Goal: Transaction & Acquisition: Download file/media

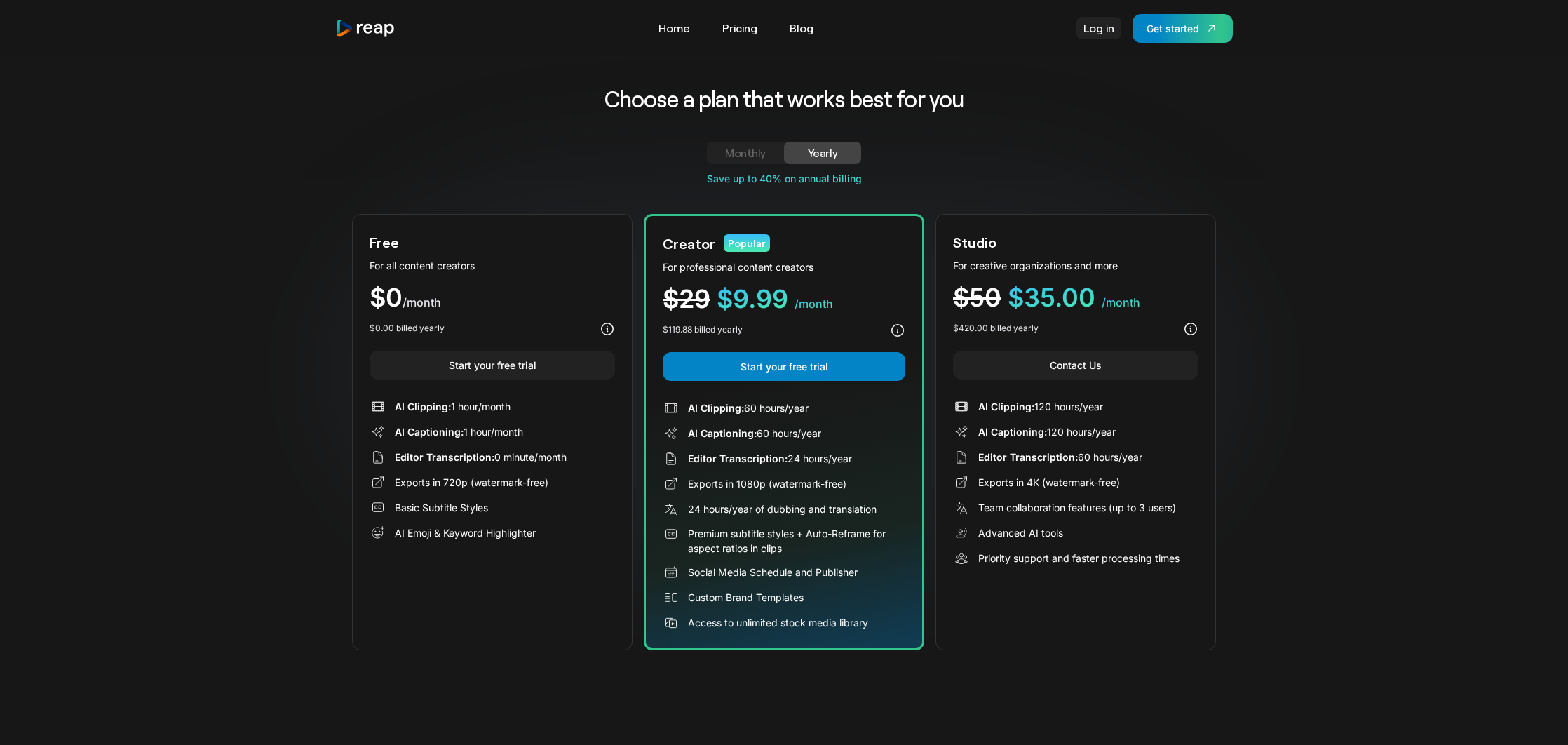
click at [1100, 30] on link "Log in" at bounding box center [1099, 28] width 45 height 22
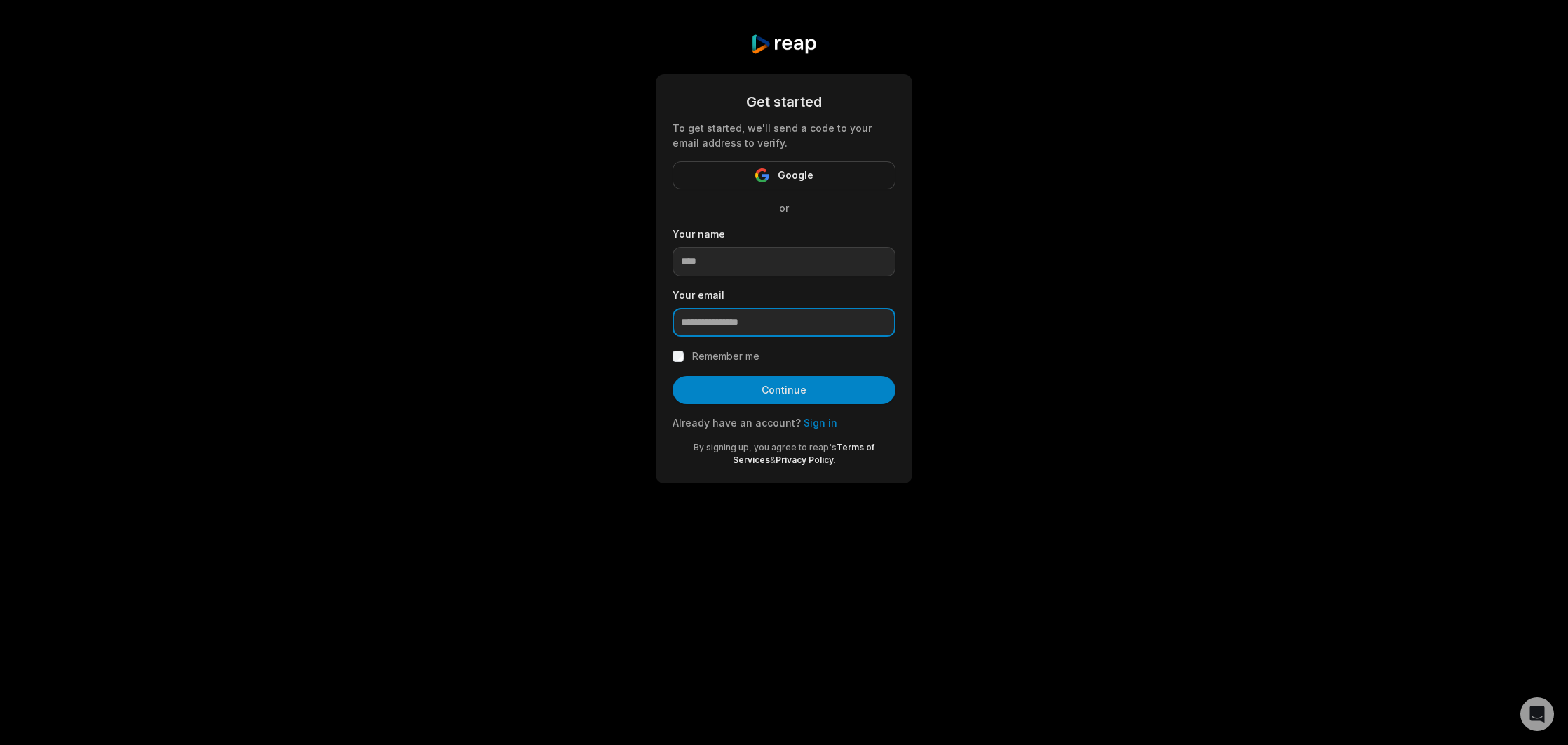
click at [769, 325] on input "email" at bounding box center [784, 322] width 223 height 29
type input "**********"
click at [782, 387] on button "Continue" at bounding box center [784, 390] width 223 height 28
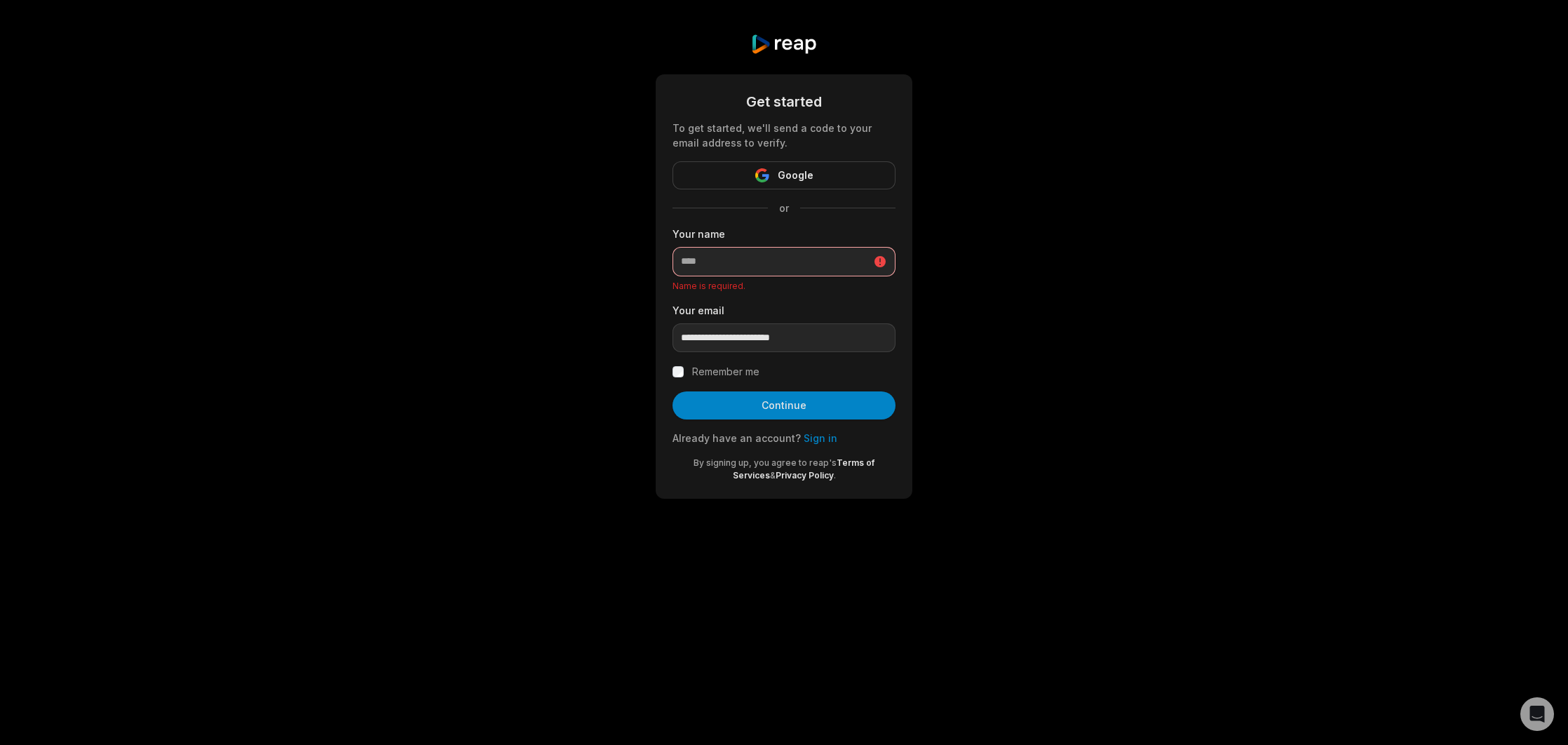
click at [683, 284] on p "Name is required." at bounding box center [784, 286] width 223 height 12
click at [806, 440] on link "Sign in" at bounding box center [821, 438] width 34 height 12
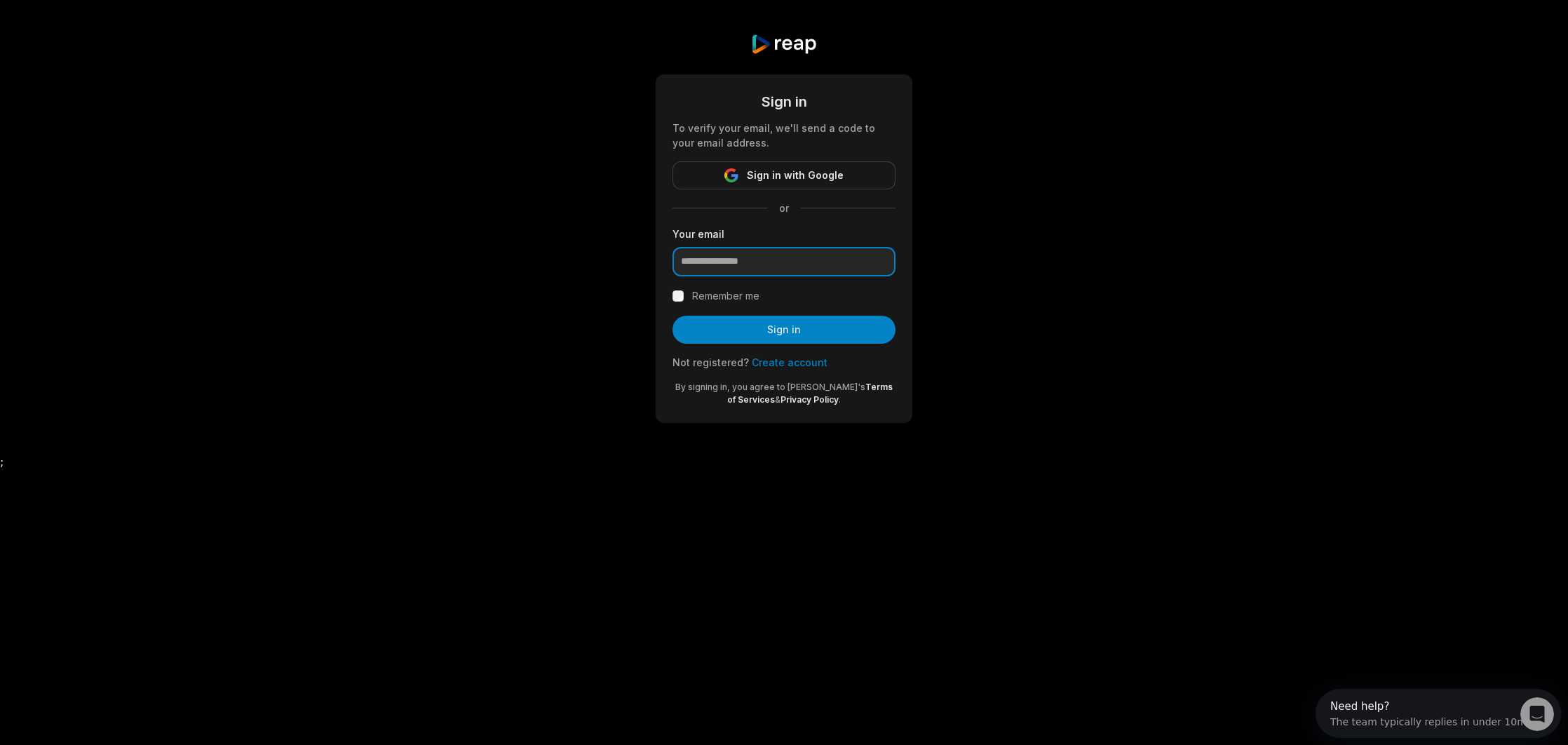
click at [744, 261] on input "email" at bounding box center [784, 262] width 223 height 29
type input "**********"
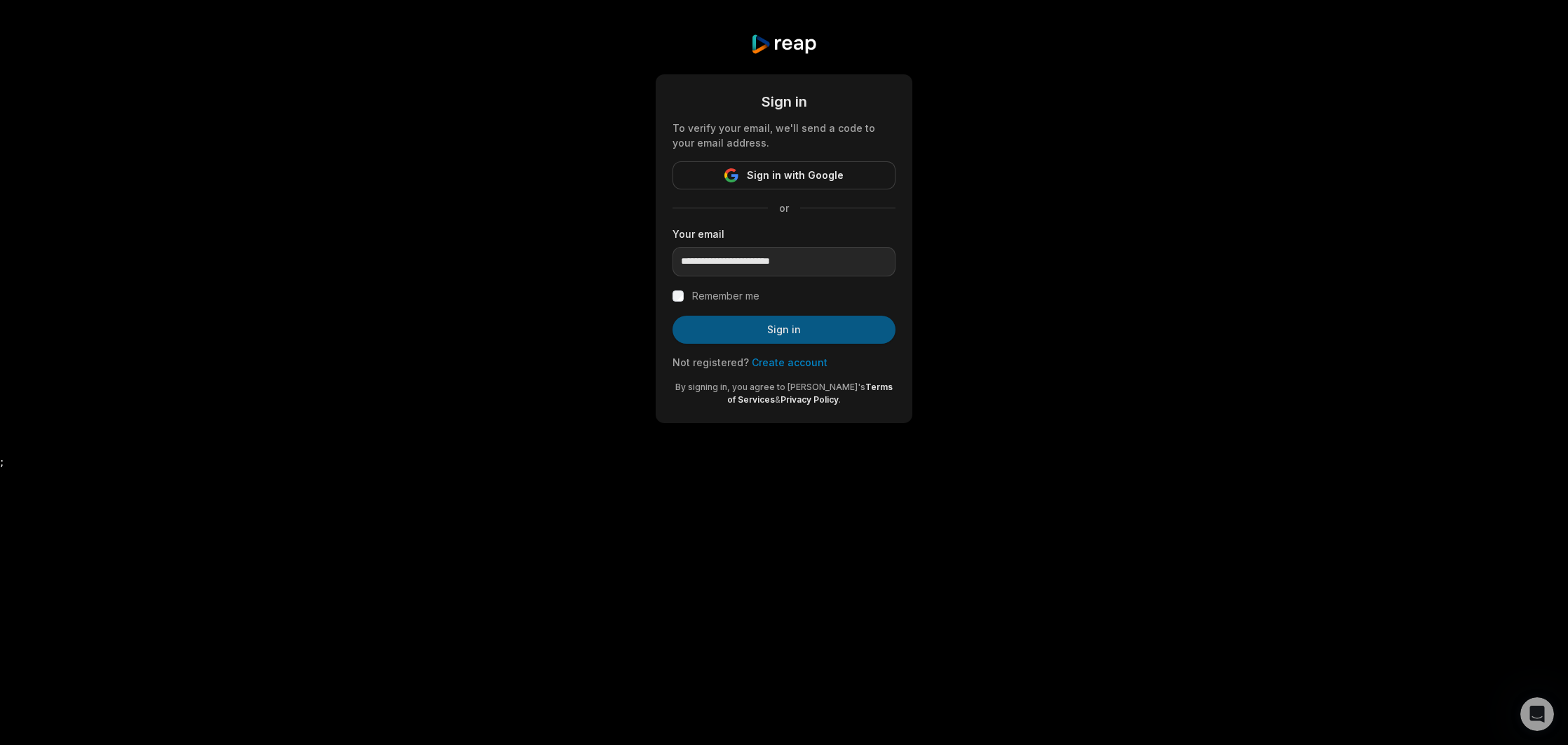
click at [752, 330] on button "Sign in" at bounding box center [784, 329] width 223 height 28
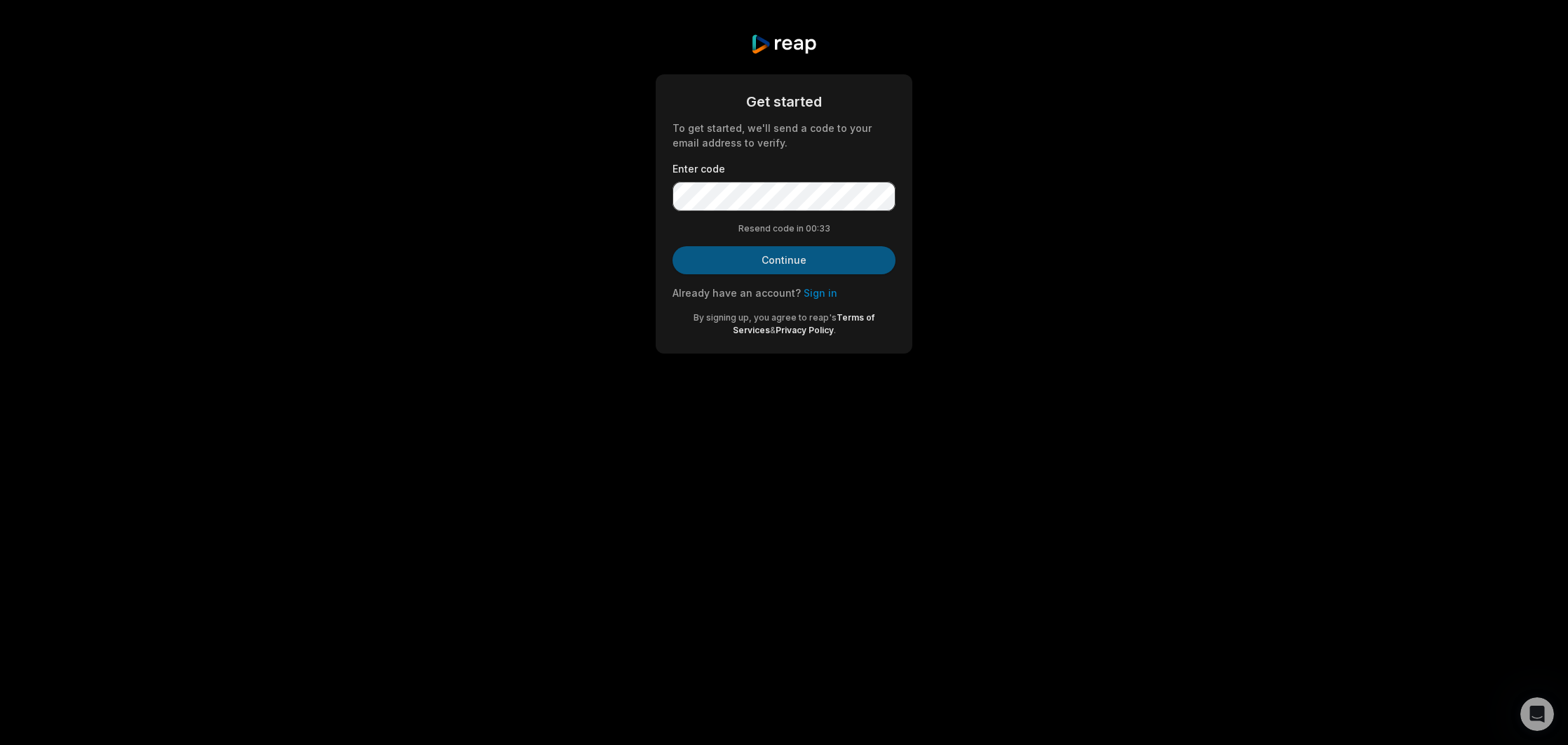
click at [733, 259] on button "Continue" at bounding box center [784, 260] width 223 height 28
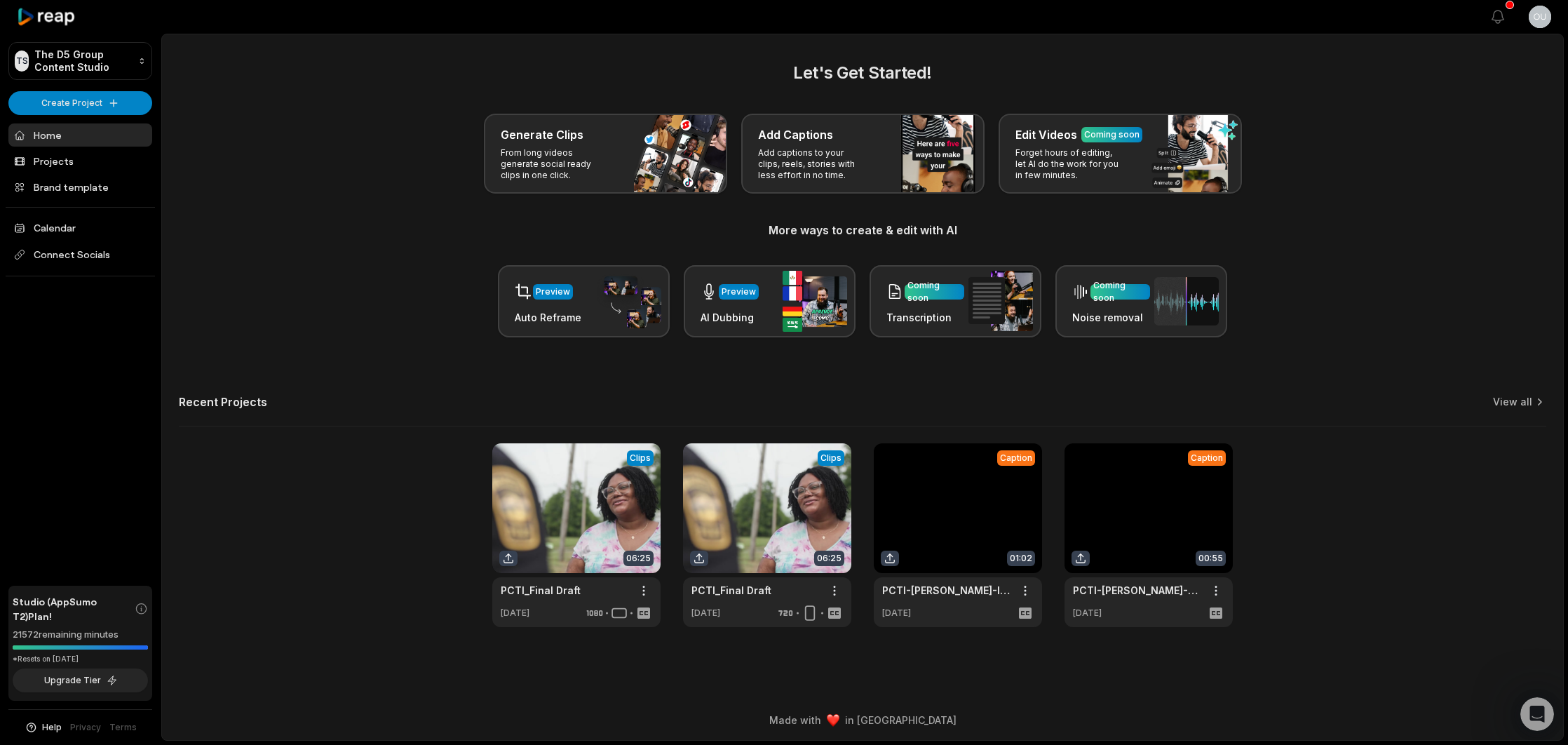
drag, startPoint x: 454, startPoint y: 262, endPoint x: 427, endPoint y: 253, distance: 28.5
click at [452, 262] on div "Let's Get Started! Generate Clips From long videos generate social ready clips …" at bounding box center [862, 199] width 1368 height 277
click at [590, 592] on link at bounding box center [576, 536] width 168 height 184
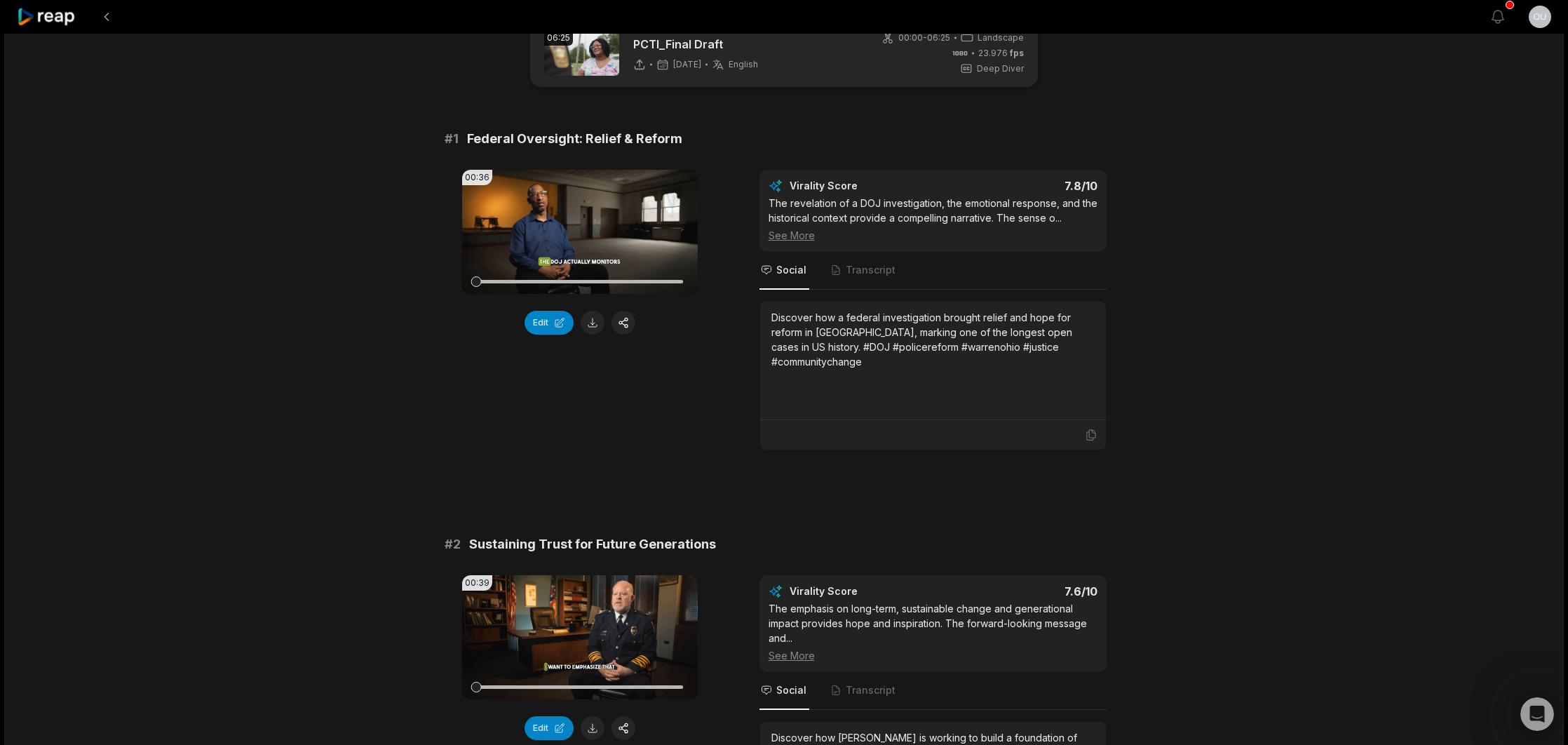
scroll to position [43, 0]
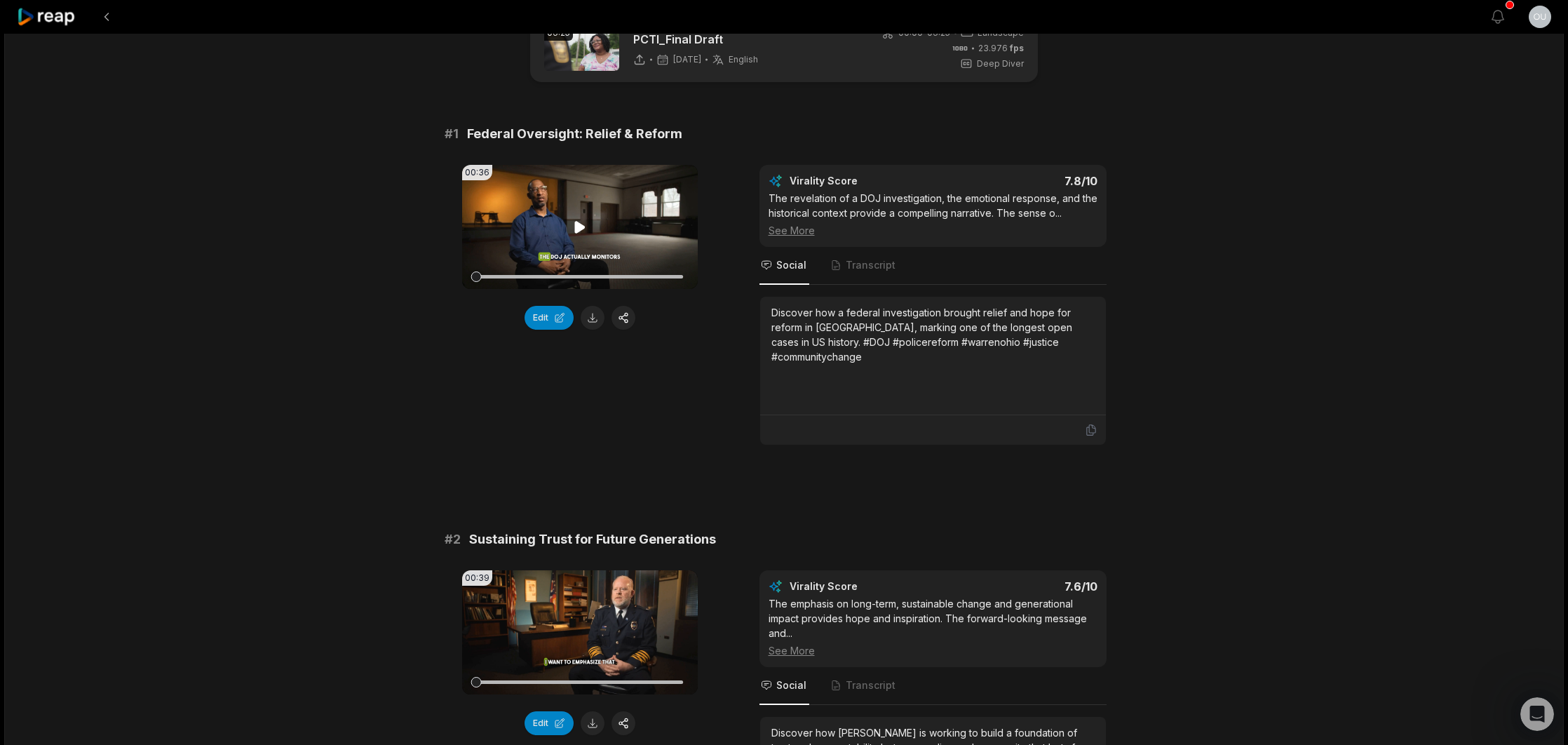
drag, startPoint x: 561, startPoint y: 238, endPoint x: 575, endPoint y: 231, distance: 15.7
click at [561, 238] on video "Your browser does not support mp4 format." at bounding box center [580, 227] width 236 height 124
click at [578, 230] on icon at bounding box center [580, 227] width 5 height 9
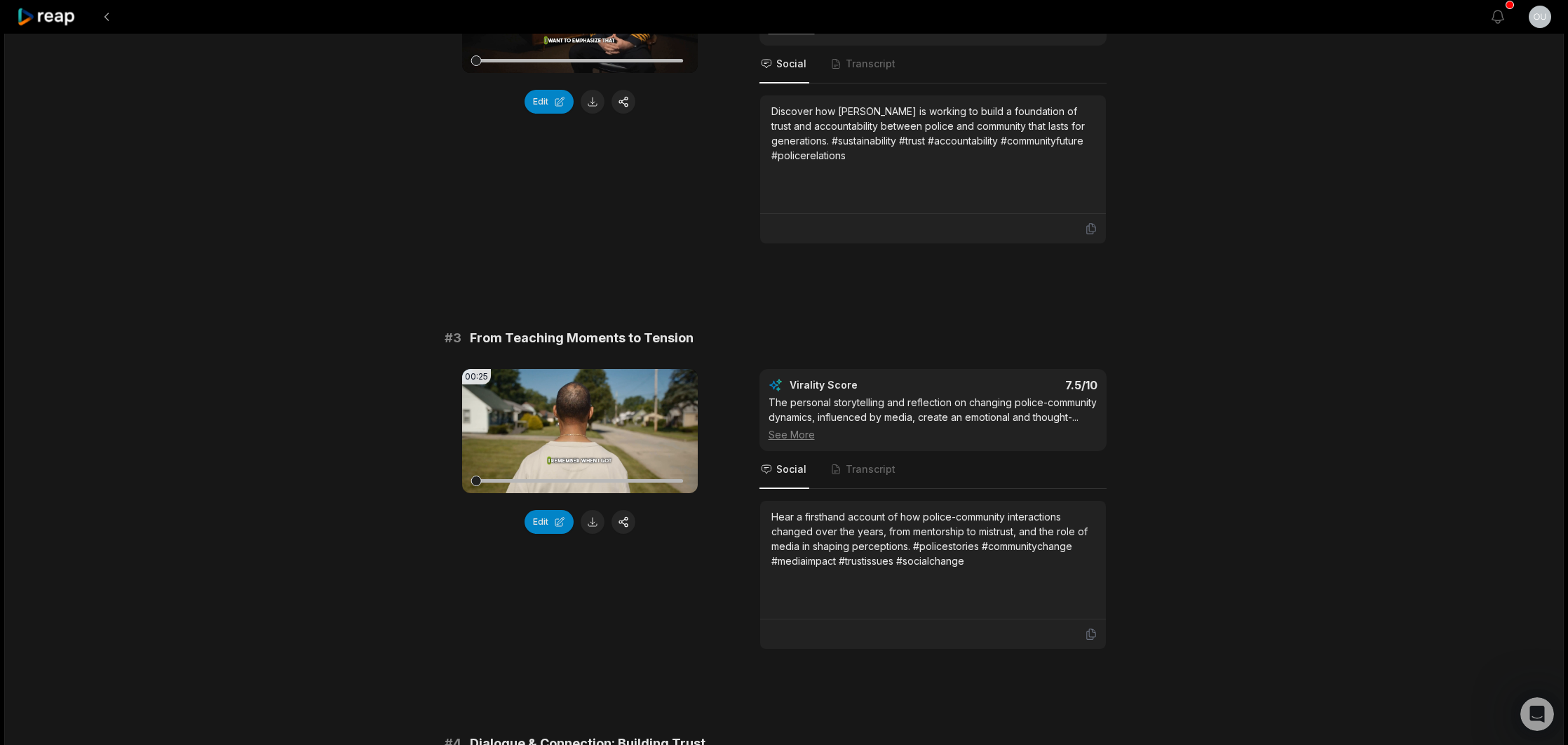
scroll to position [674, 0]
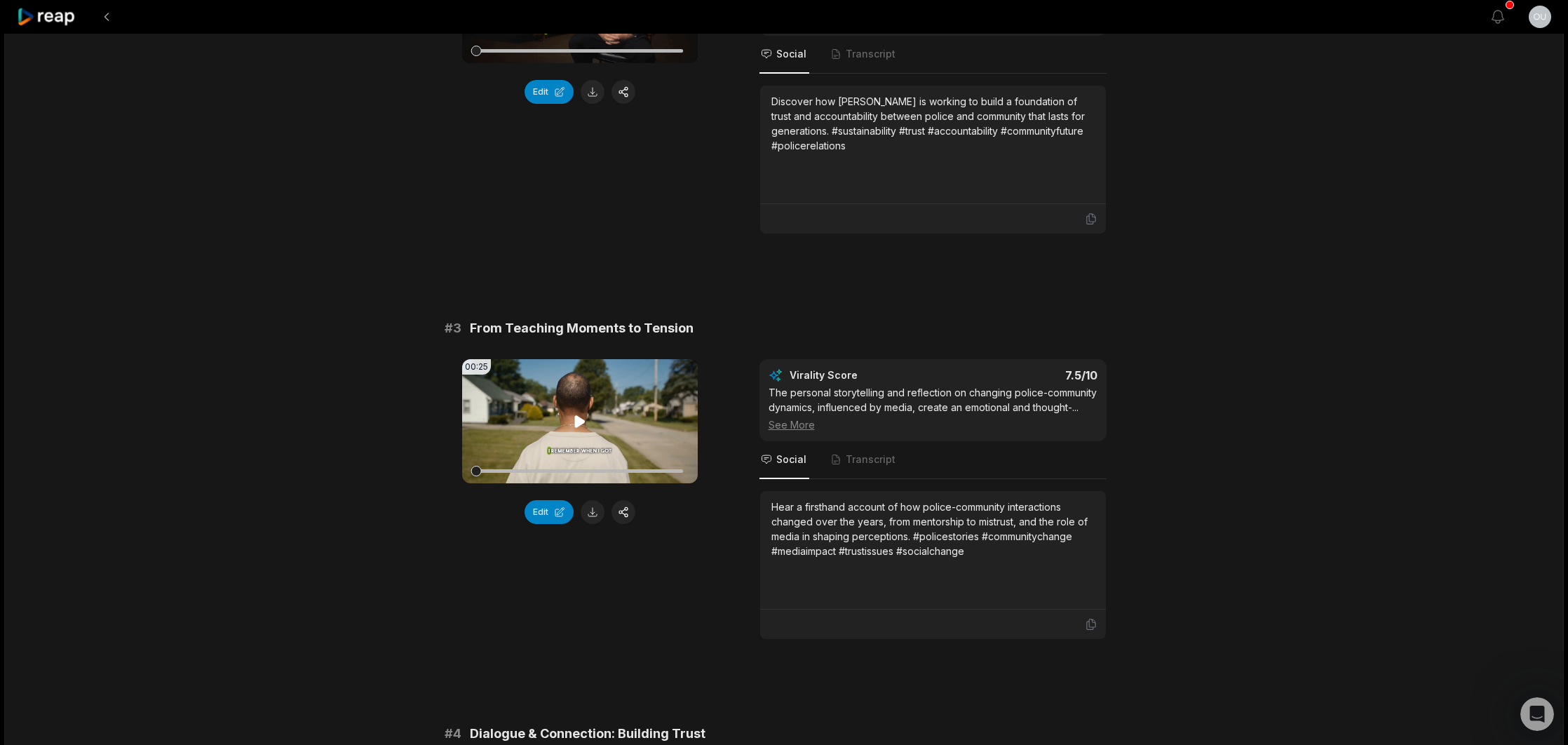
click at [581, 421] on icon at bounding box center [580, 421] width 11 height 12
click at [580, 422] on icon at bounding box center [580, 422] width 17 height 17
click at [586, 512] on button at bounding box center [592, 512] width 24 height 24
